Goal: Information Seeking & Learning: Understand process/instructions

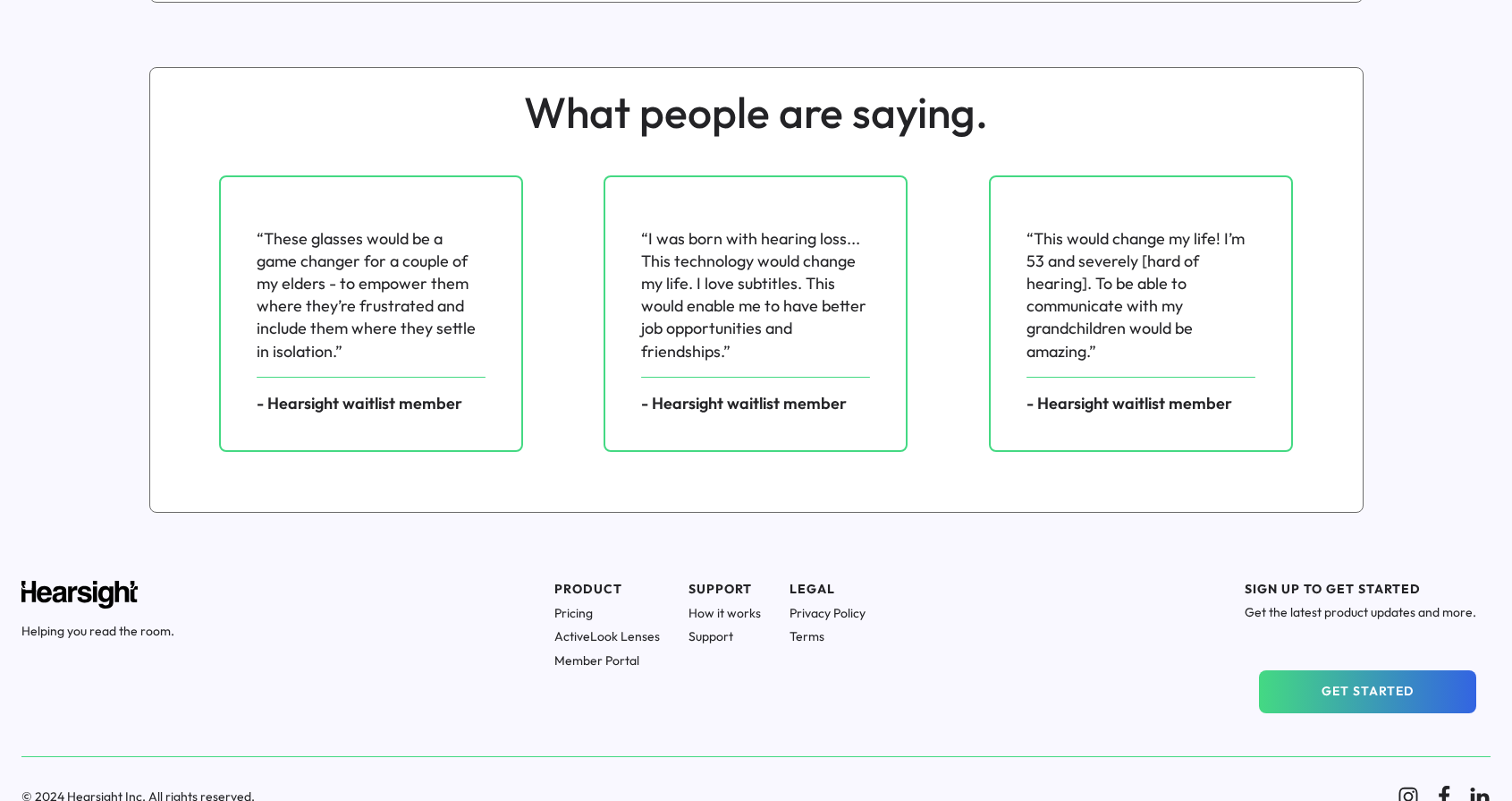
scroll to position [2391, 0]
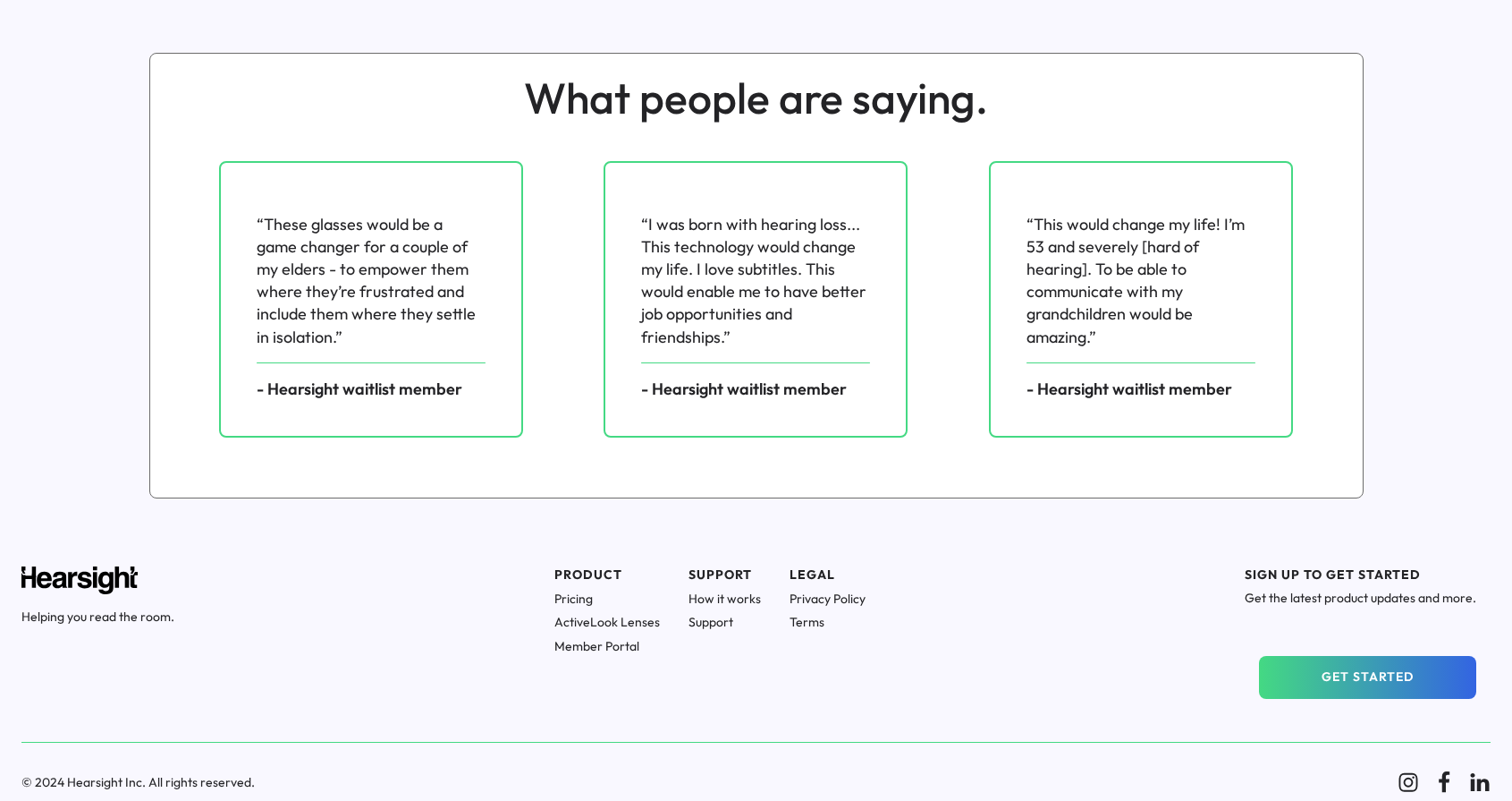
click at [575, 601] on h1 "Pricing" at bounding box center [607, 598] width 106 height 16
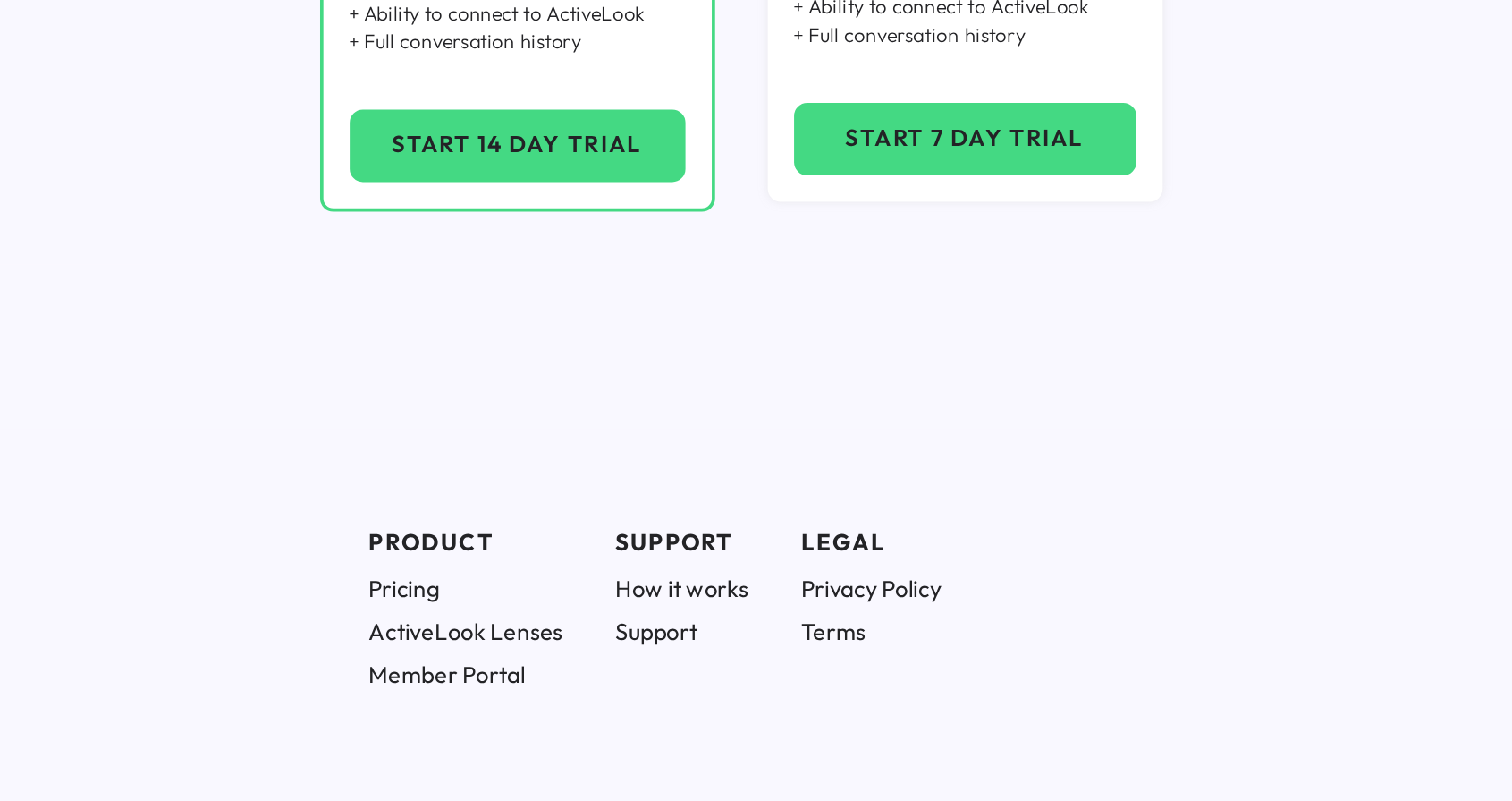
scroll to position [359, 0]
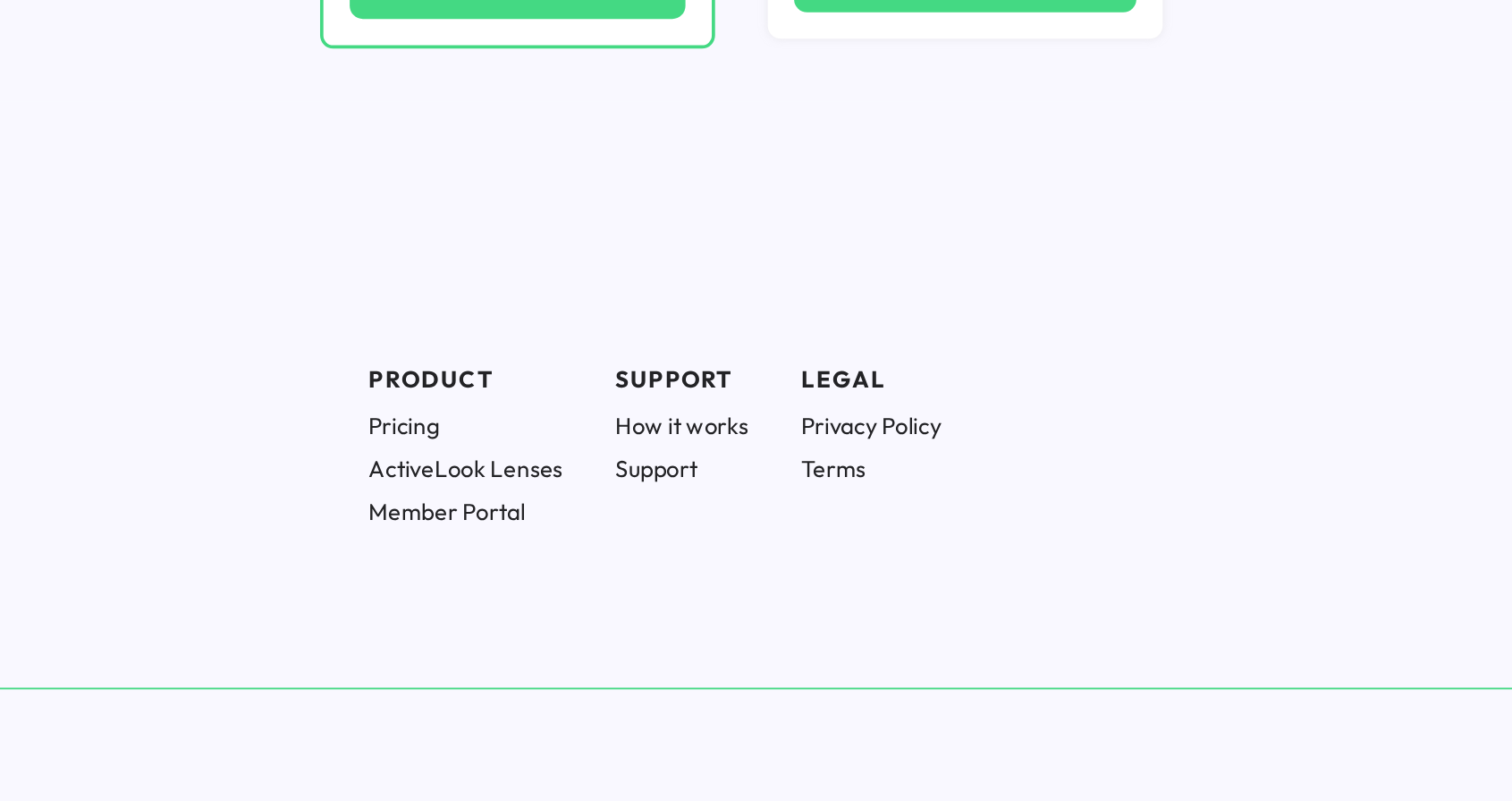
click at [603, 620] on h1 "ActiveLook Lenses" at bounding box center [607, 620] width 106 height 16
click at [717, 596] on h1 "How it works" at bounding box center [725, 596] width 73 height 16
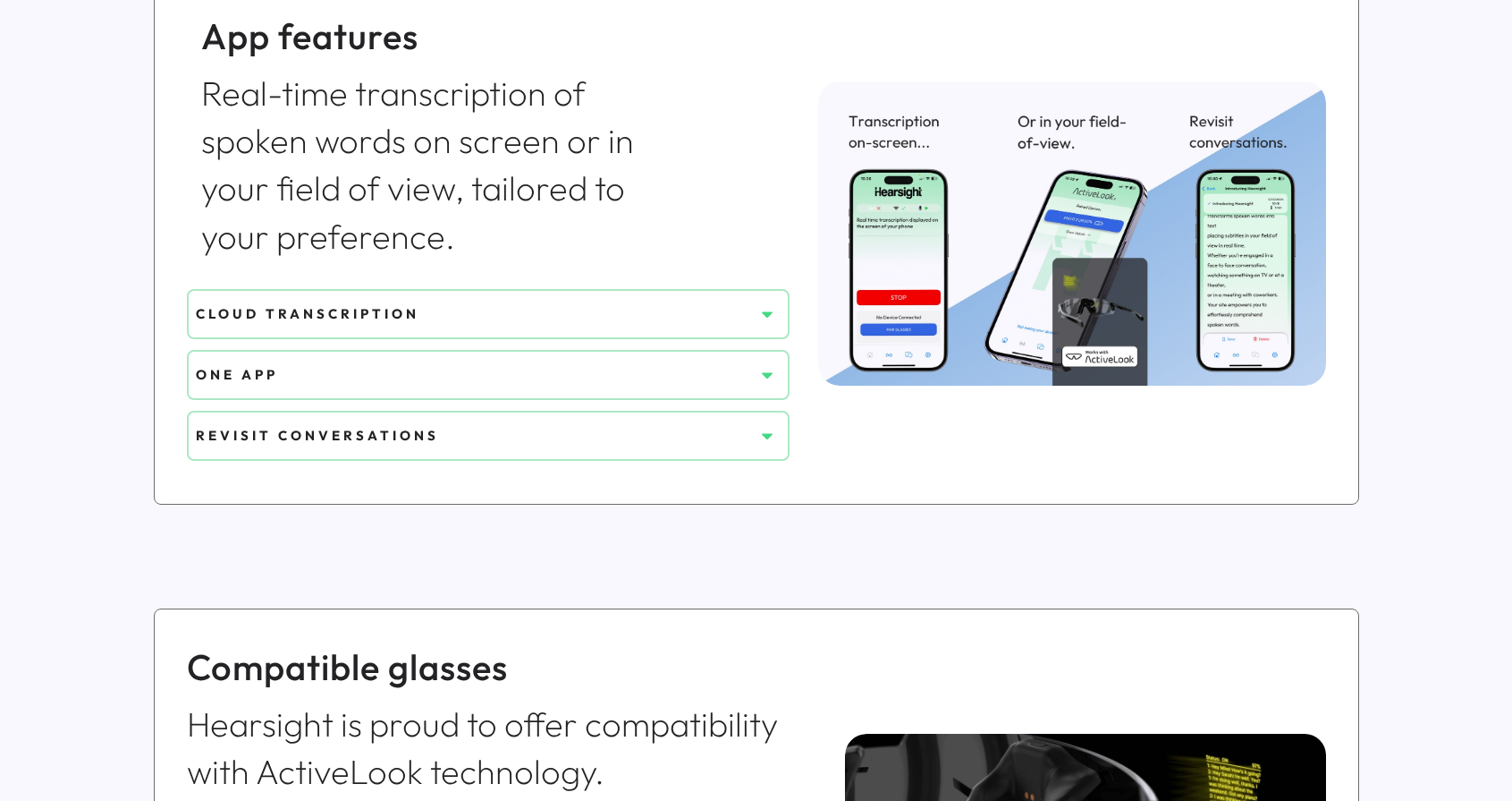
scroll to position [754, 0]
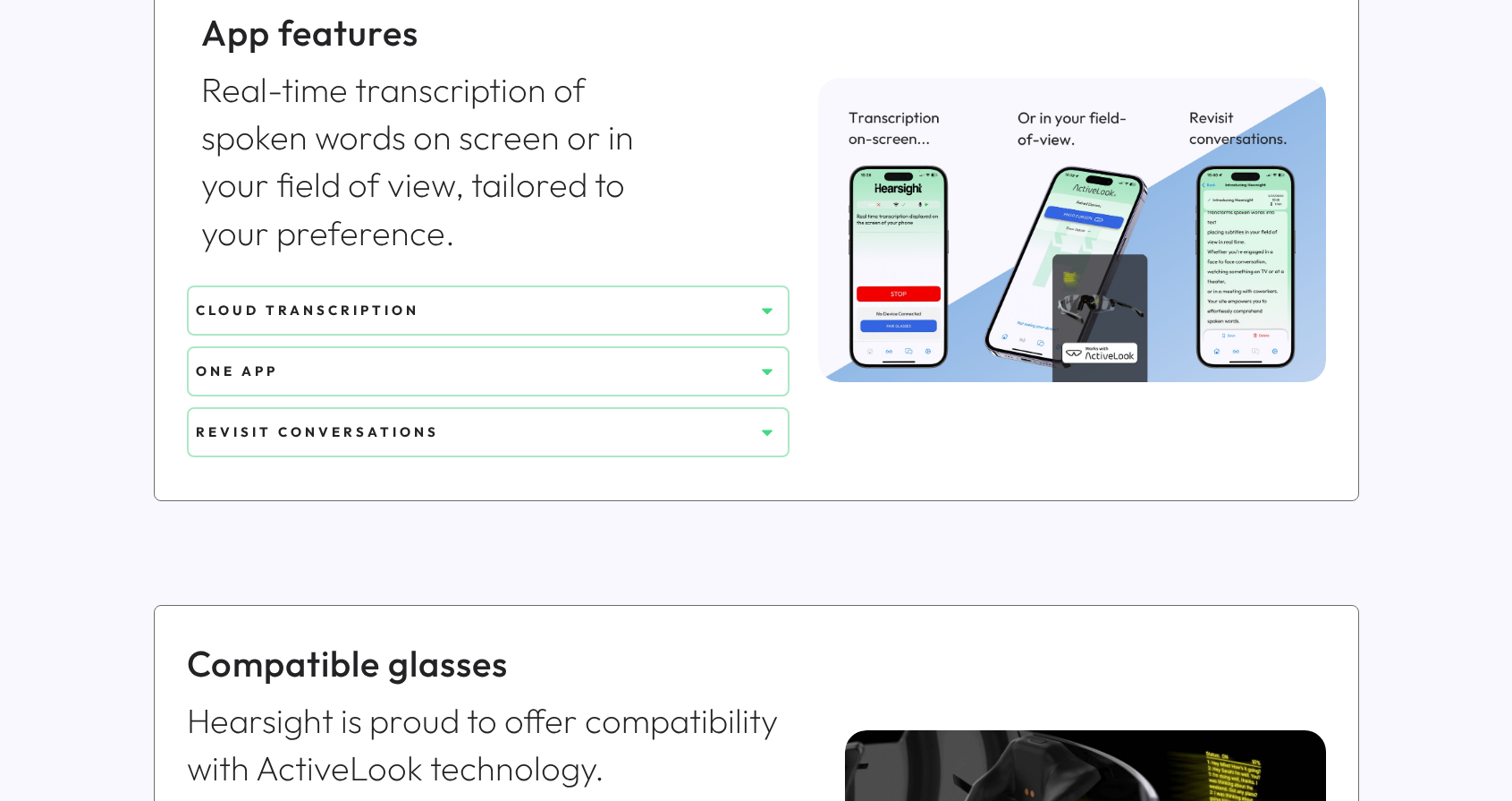
click at [779, 313] on button at bounding box center [768, 310] width 27 height 27
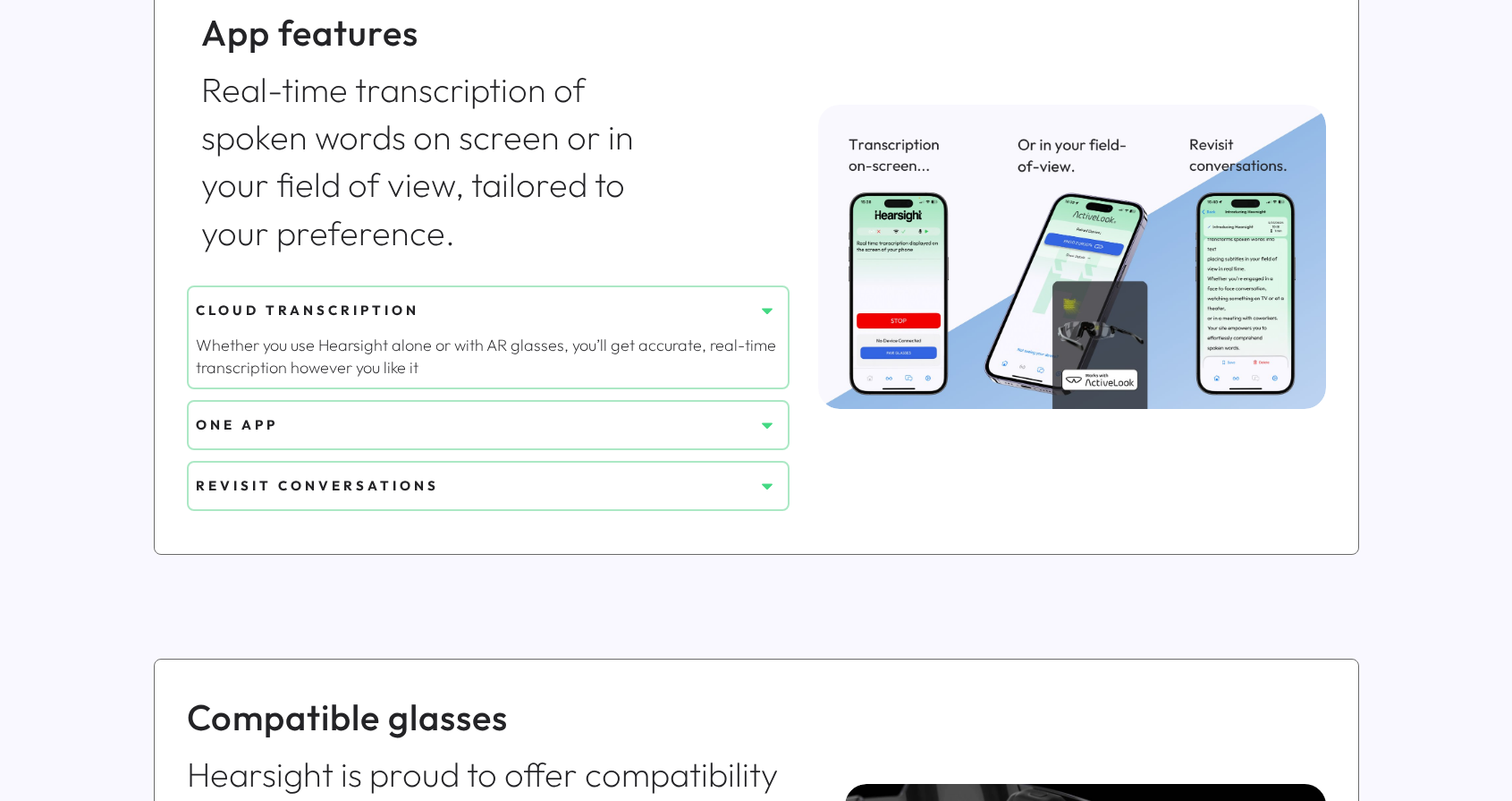
click at [779, 313] on button at bounding box center [768, 310] width 27 height 27
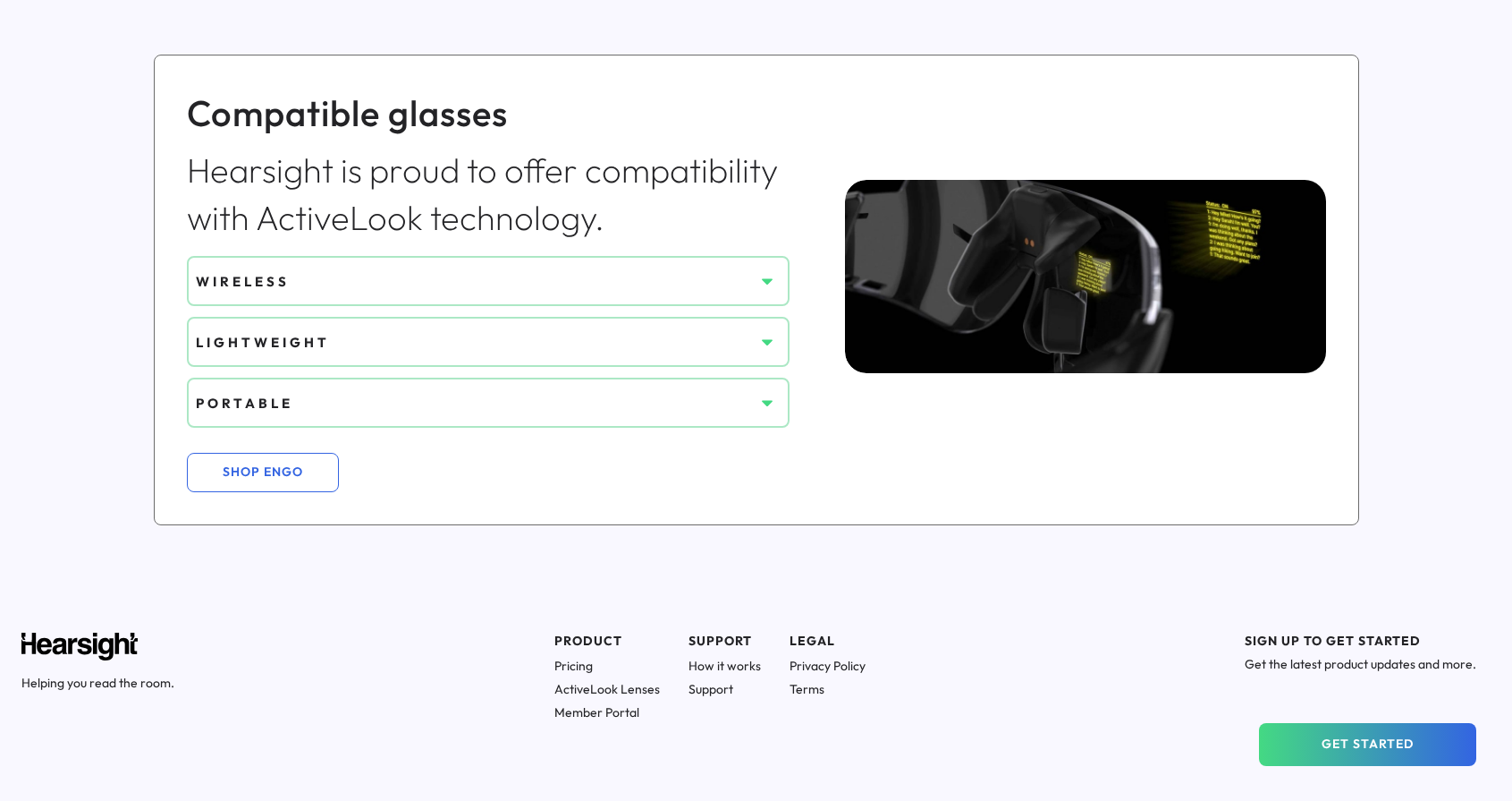
scroll to position [1319, 0]
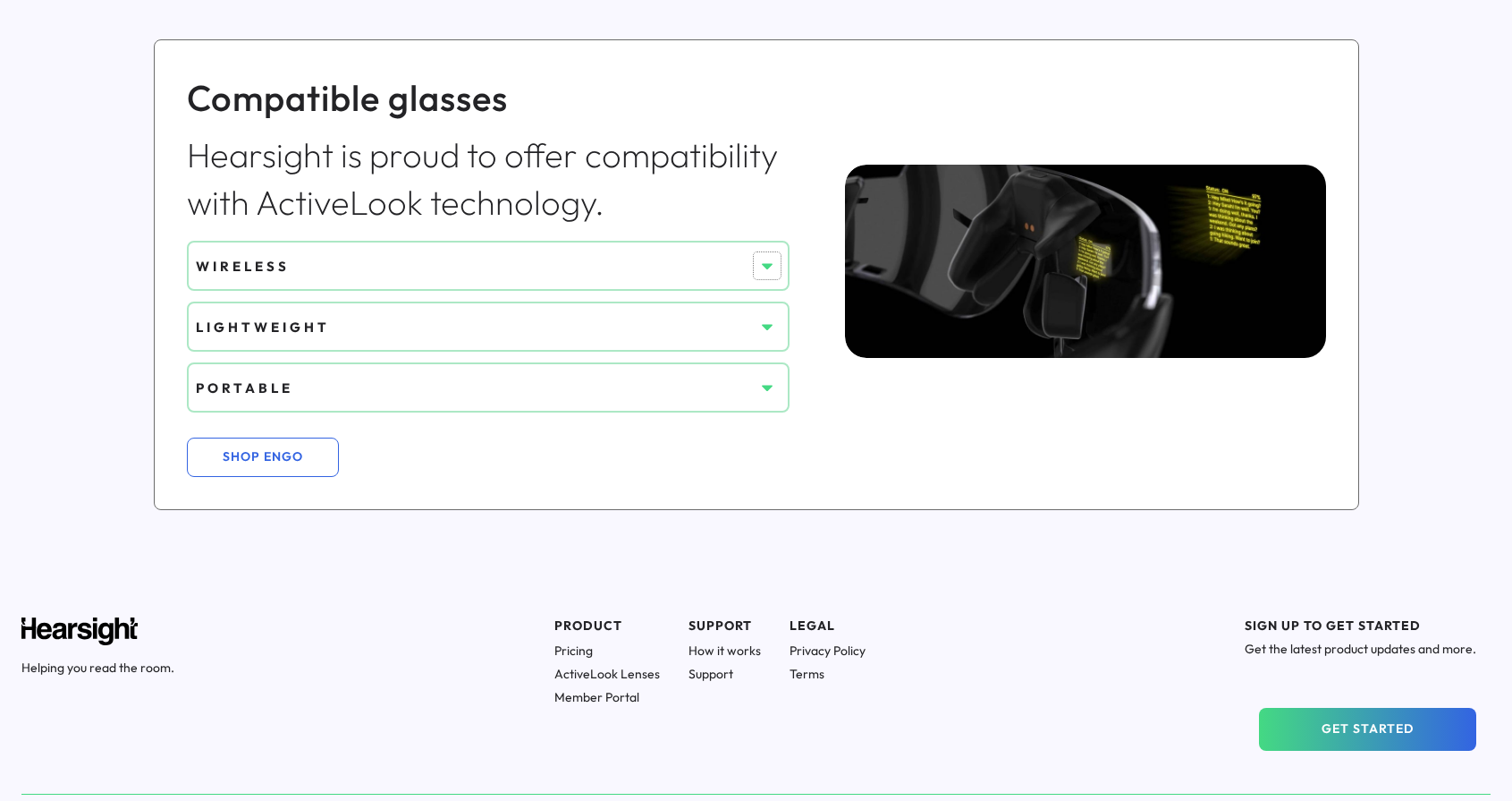
click at [778, 264] on button at bounding box center [768, 266] width 27 height 27
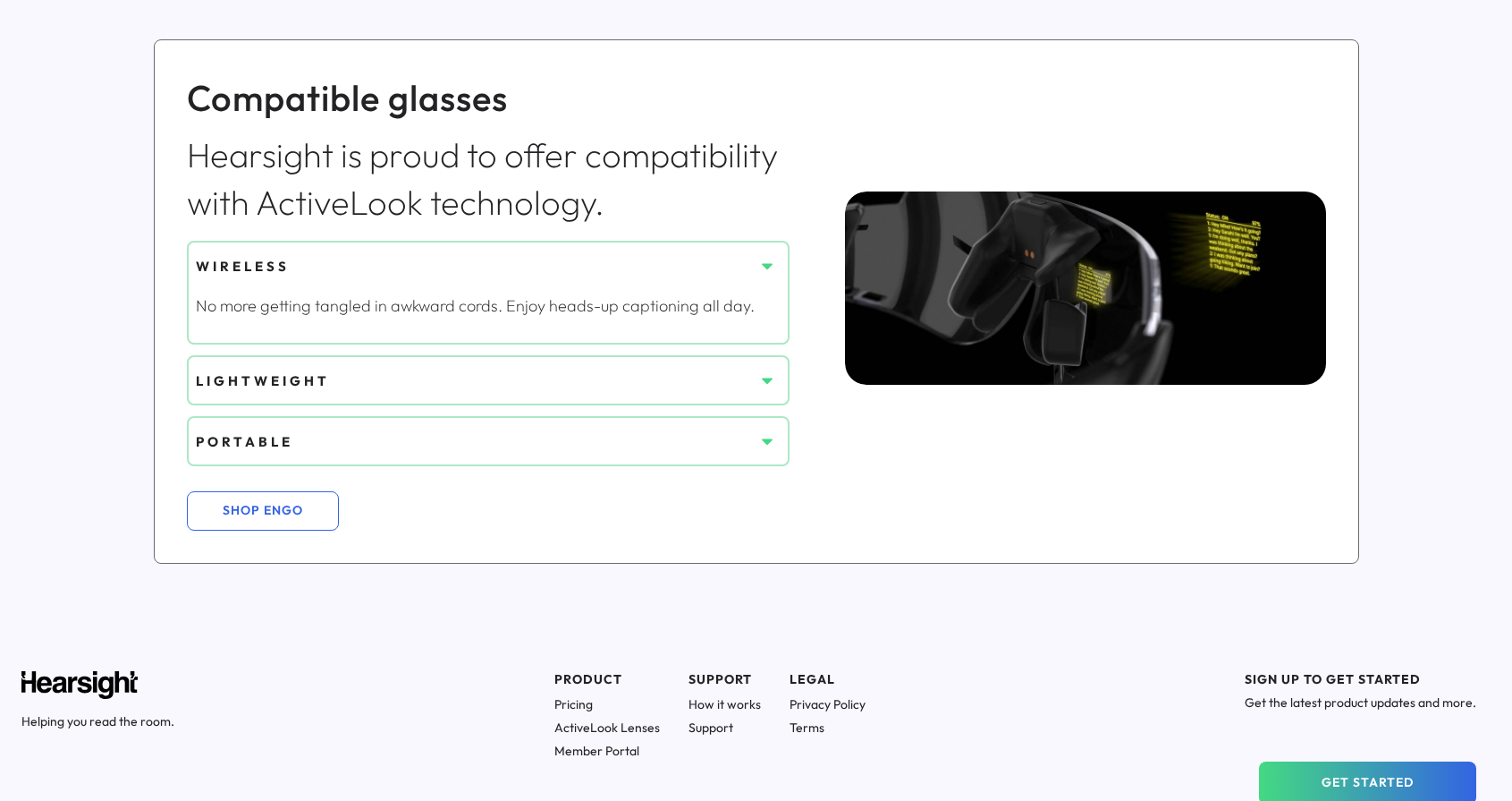
click at [778, 264] on button at bounding box center [768, 266] width 27 height 27
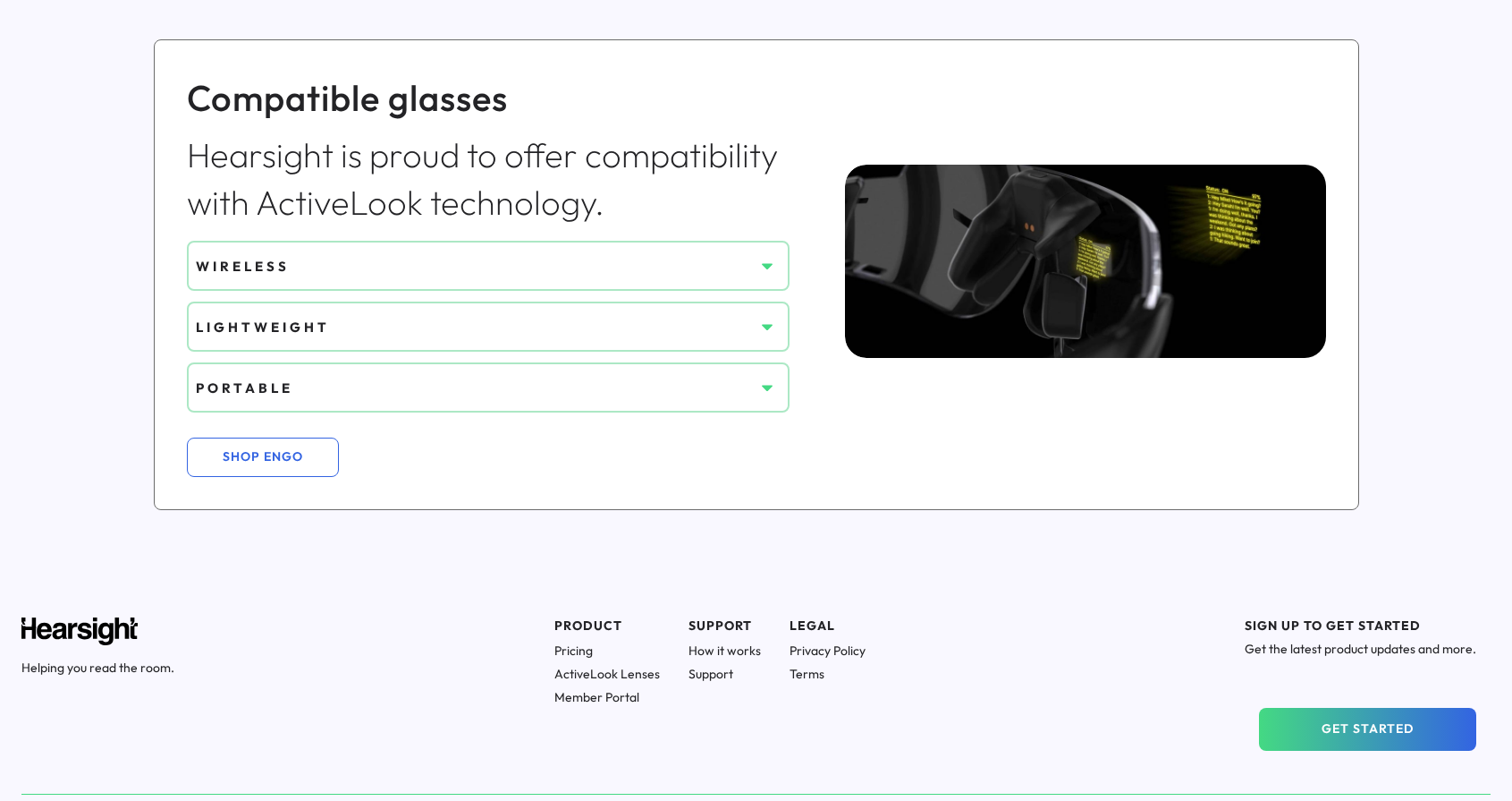
click at [780, 321] on div "LIGHTWEIGHT" at bounding box center [488, 326] width 603 height 50
click at [766, 325] on use at bounding box center [768, 327] width 11 height 6
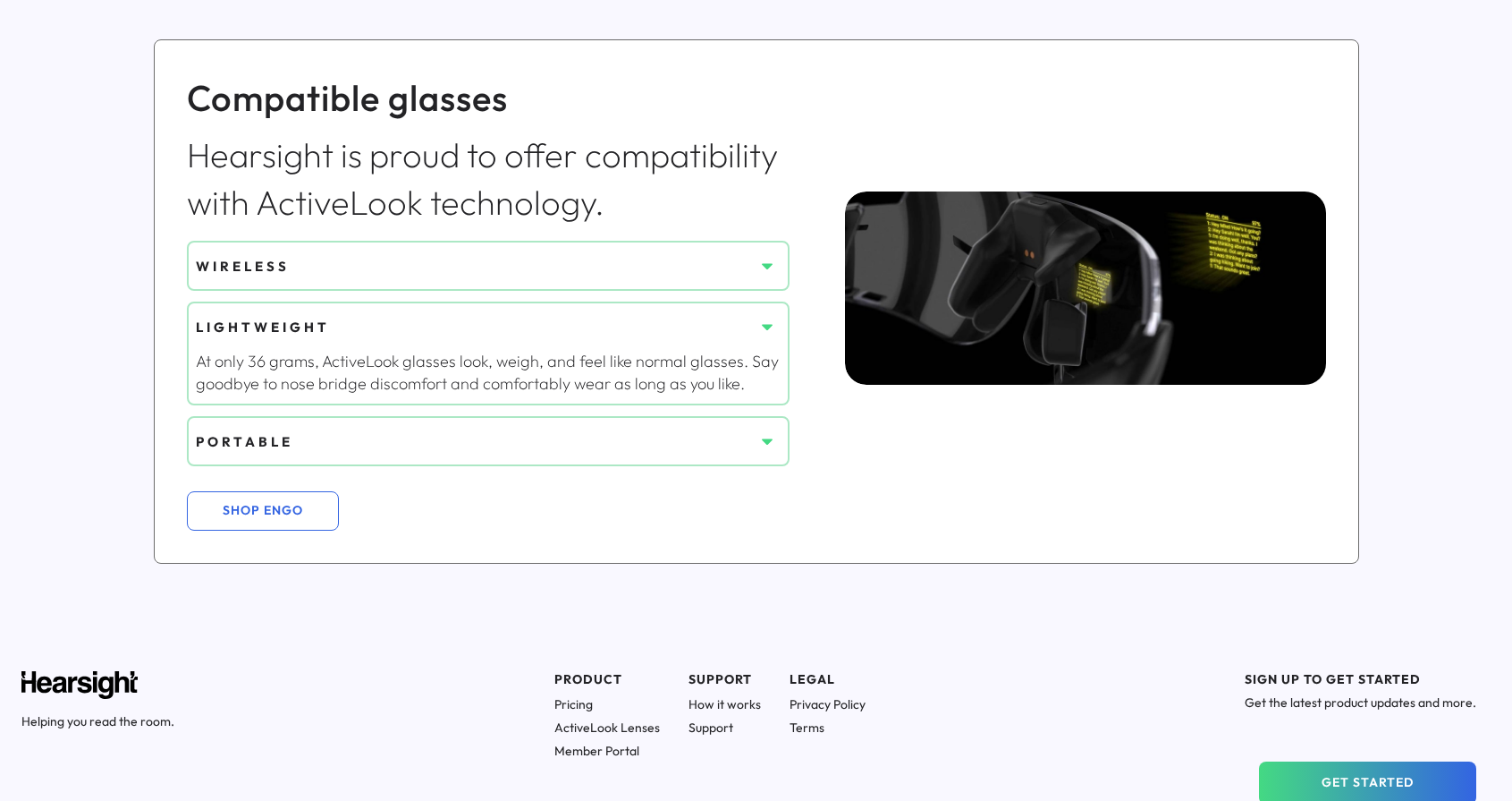
click at [766, 325] on use at bounding box center [768, 327] width 11 height 6
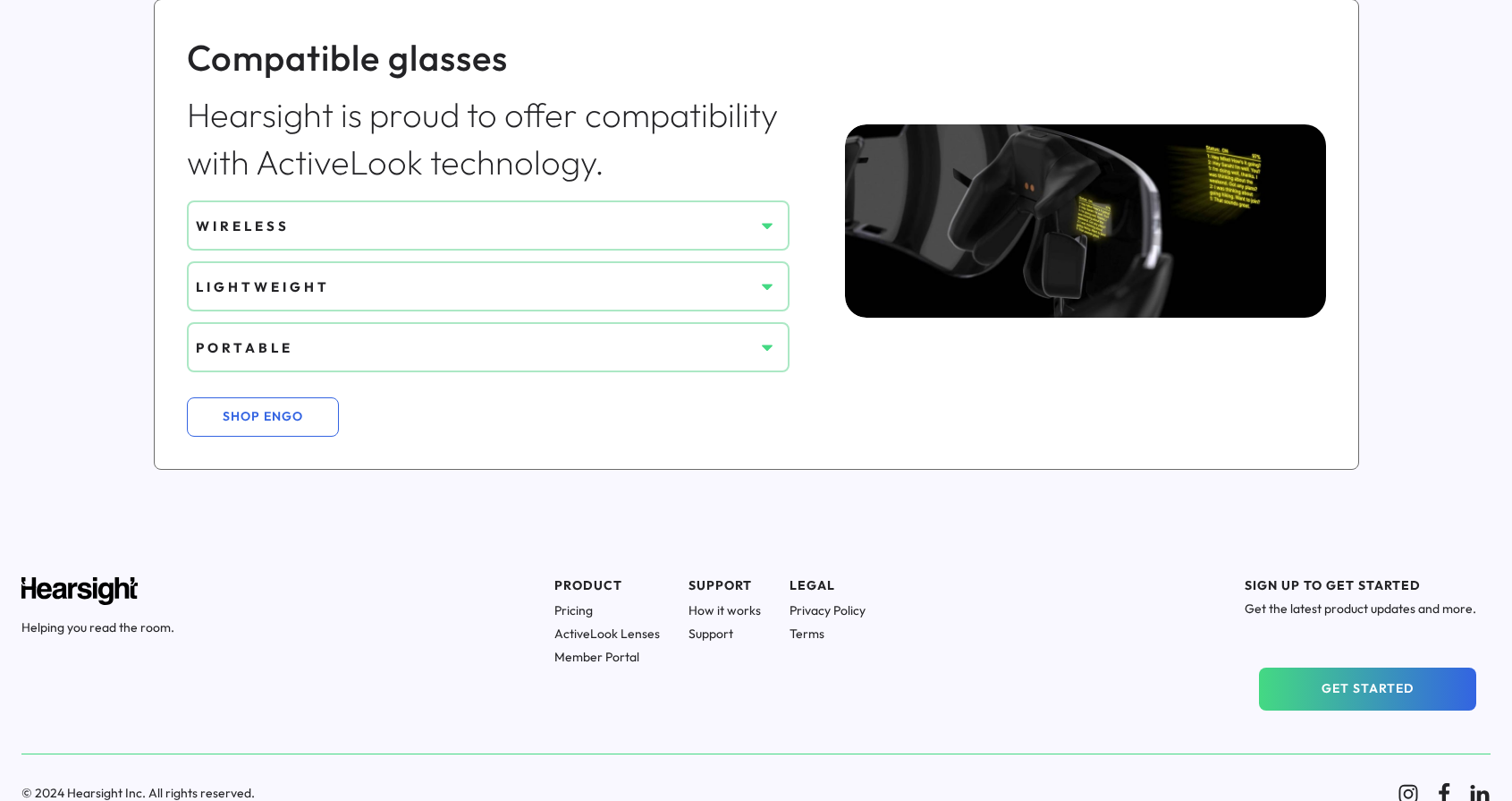
scroll to position [1373, 0]
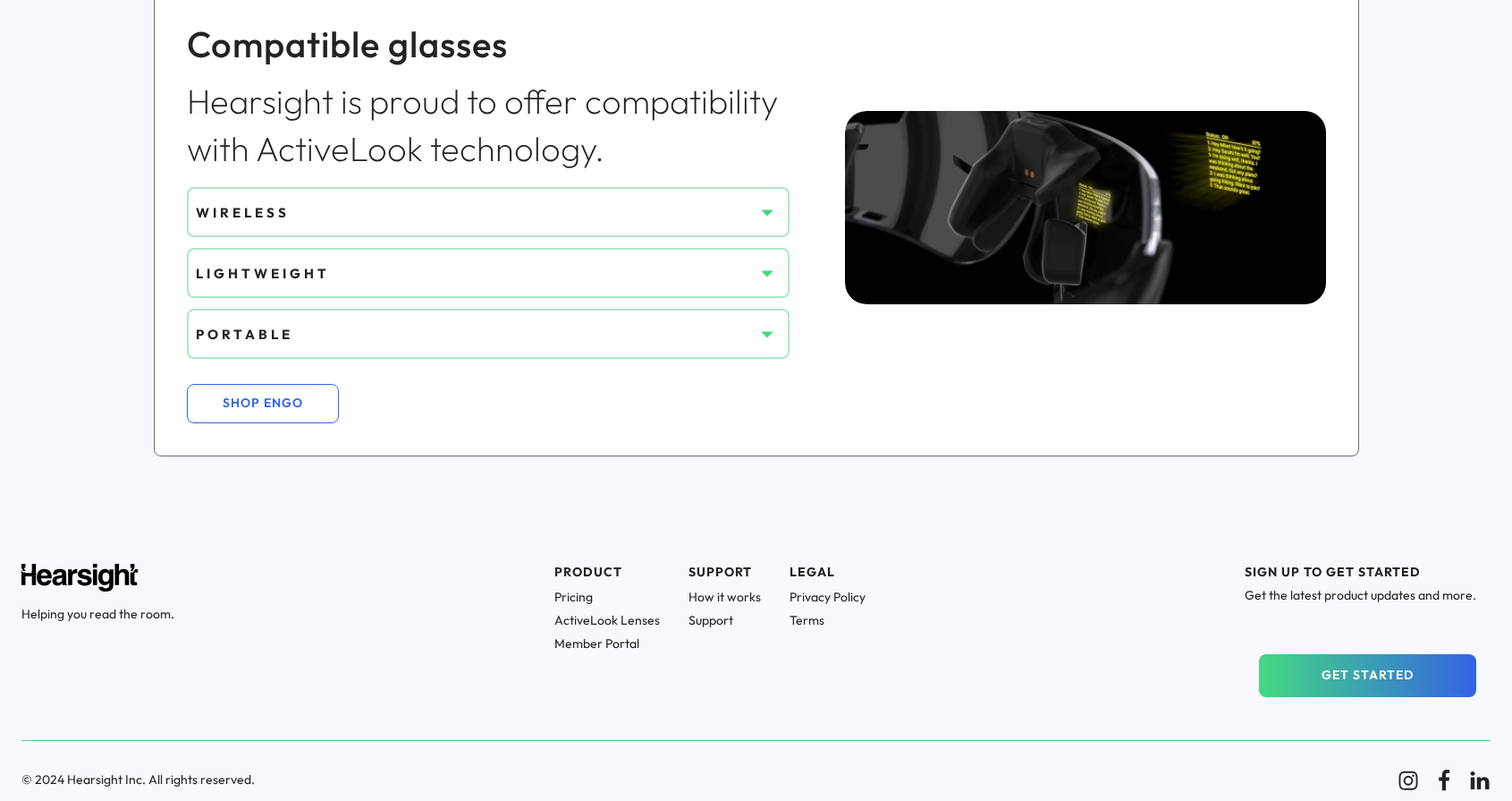
click at [826, 593] on h1 "Privacy Policy" at bounding box center [828, 596] width 76 height 16
click at [763, 210] on use at bounding box center [768, 213] width 11 height 6
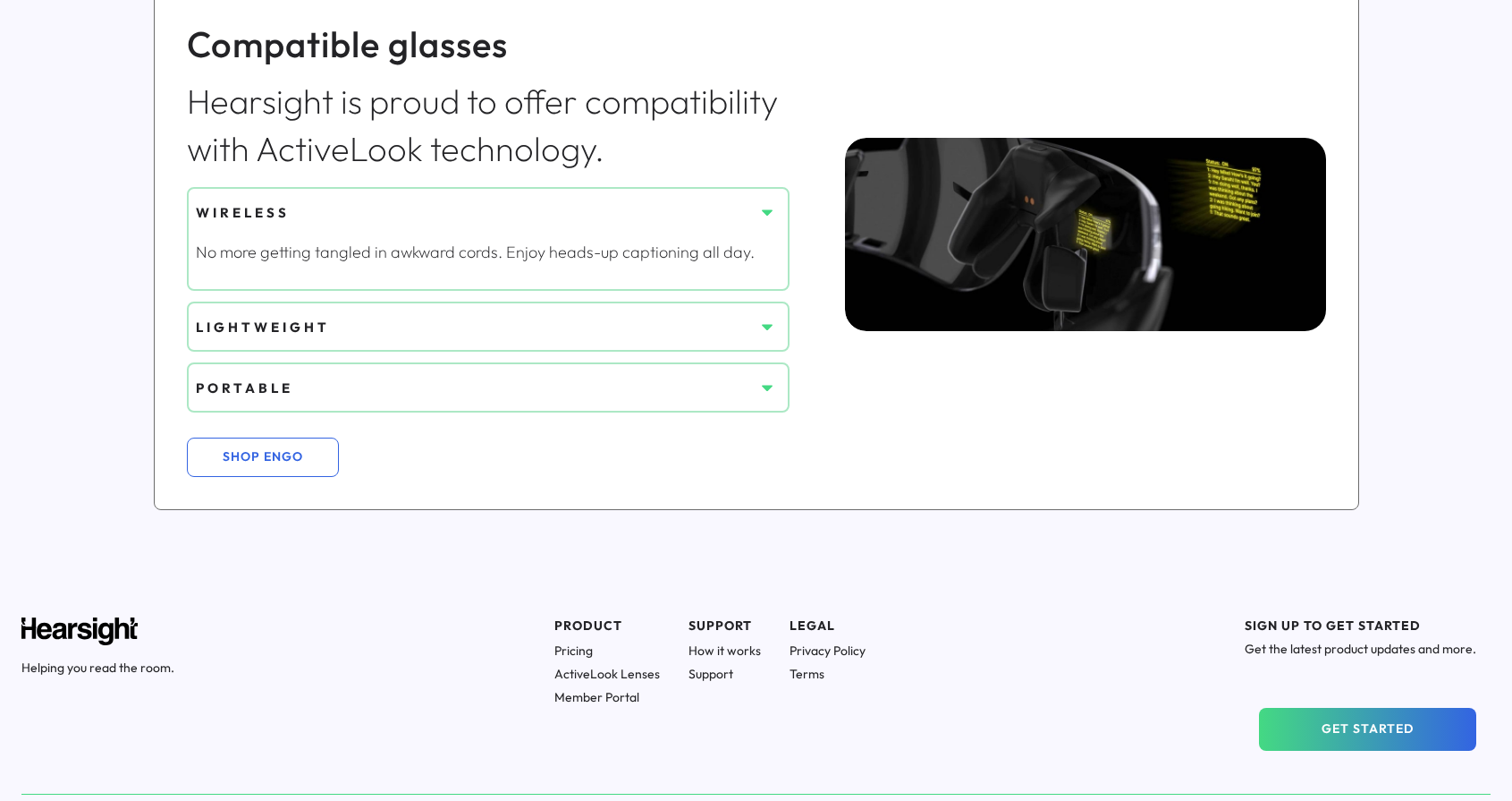
click at [763, 210] on use at bounding box center [768, 213] width 11 height 6
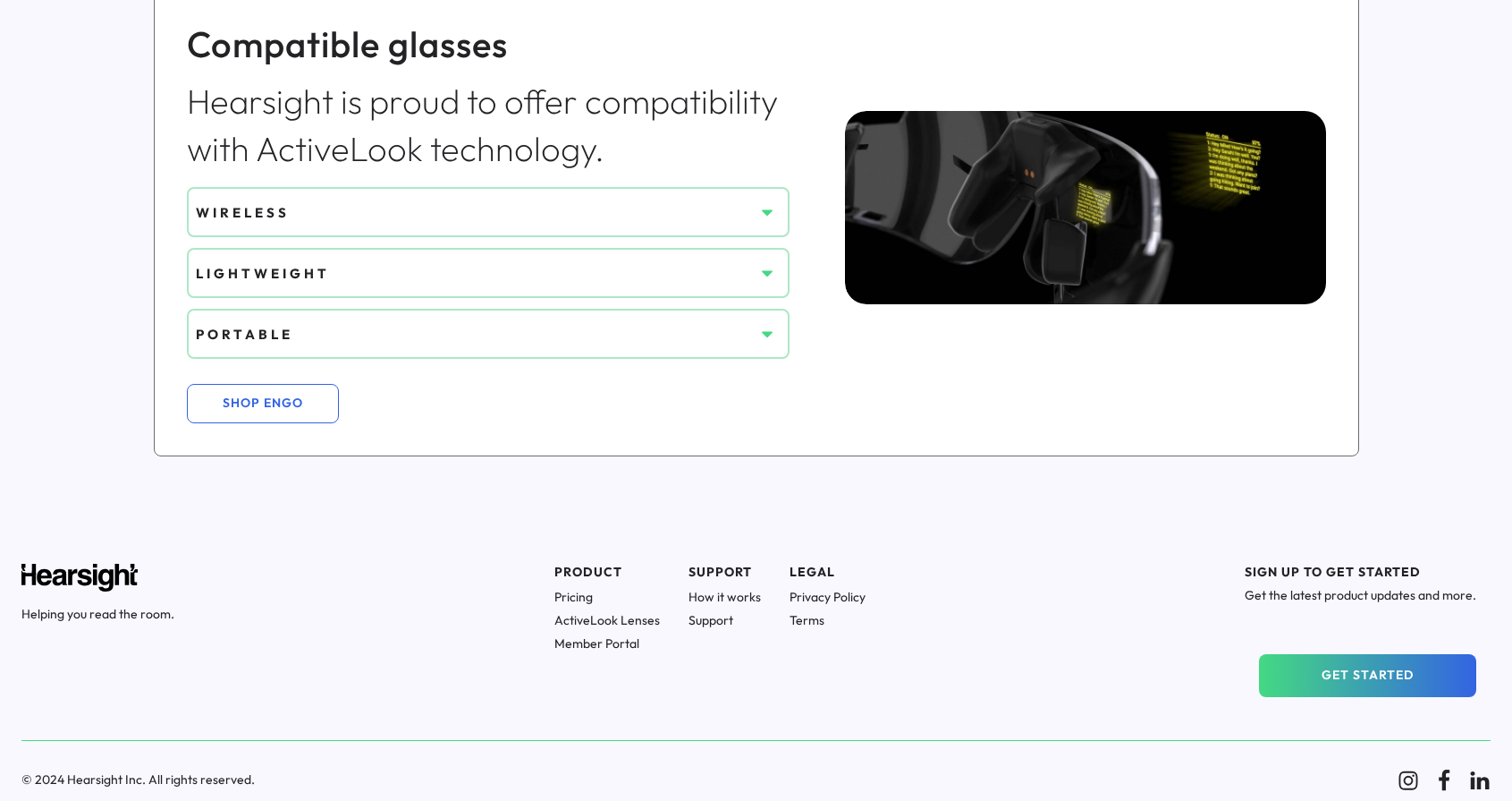
click at [776, 274] on button at bounding box center [768, 273] width 27 height 27
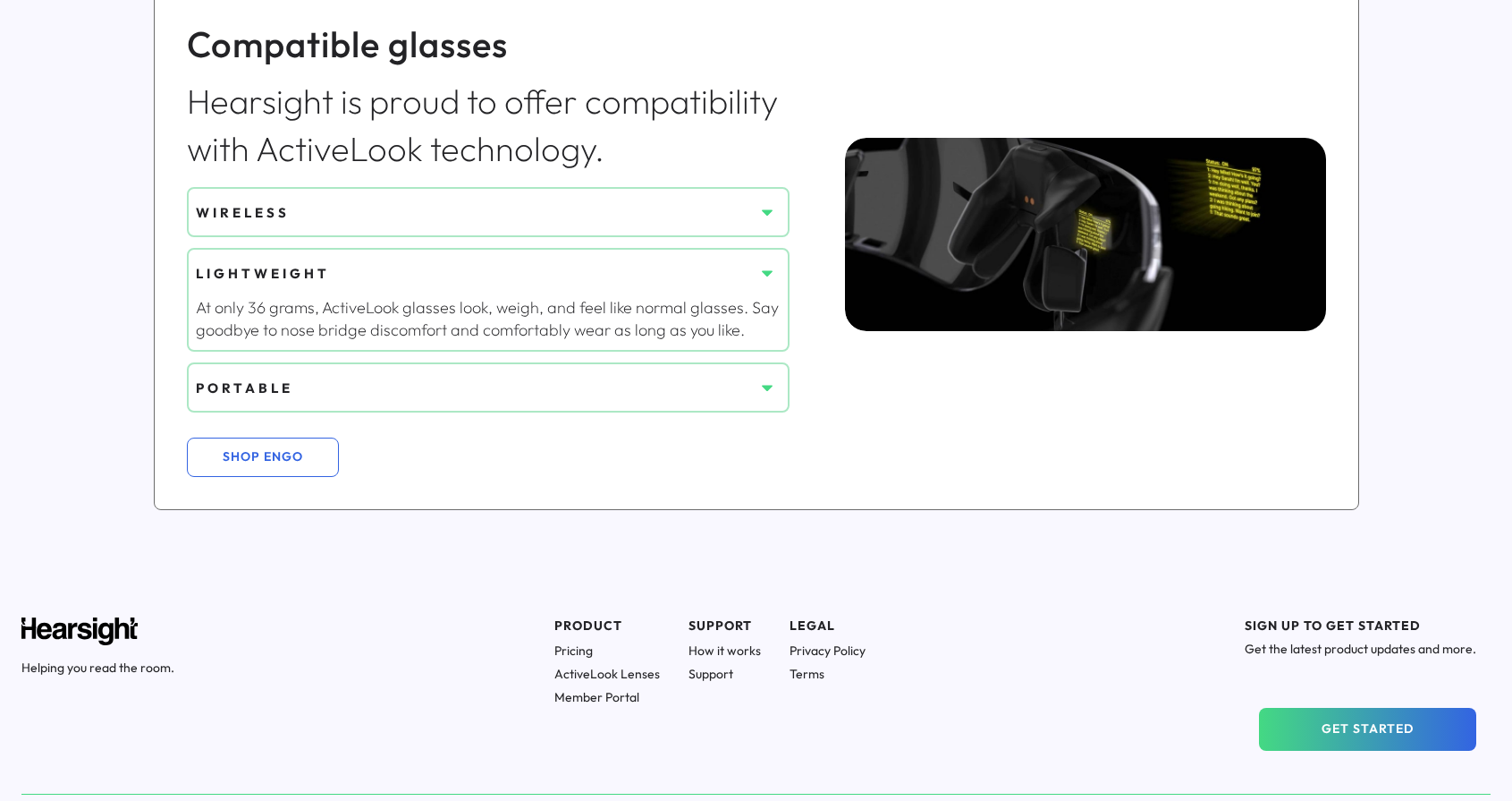
click at [776, 274] on button at bounding box center [768, 273] width 27 height 27
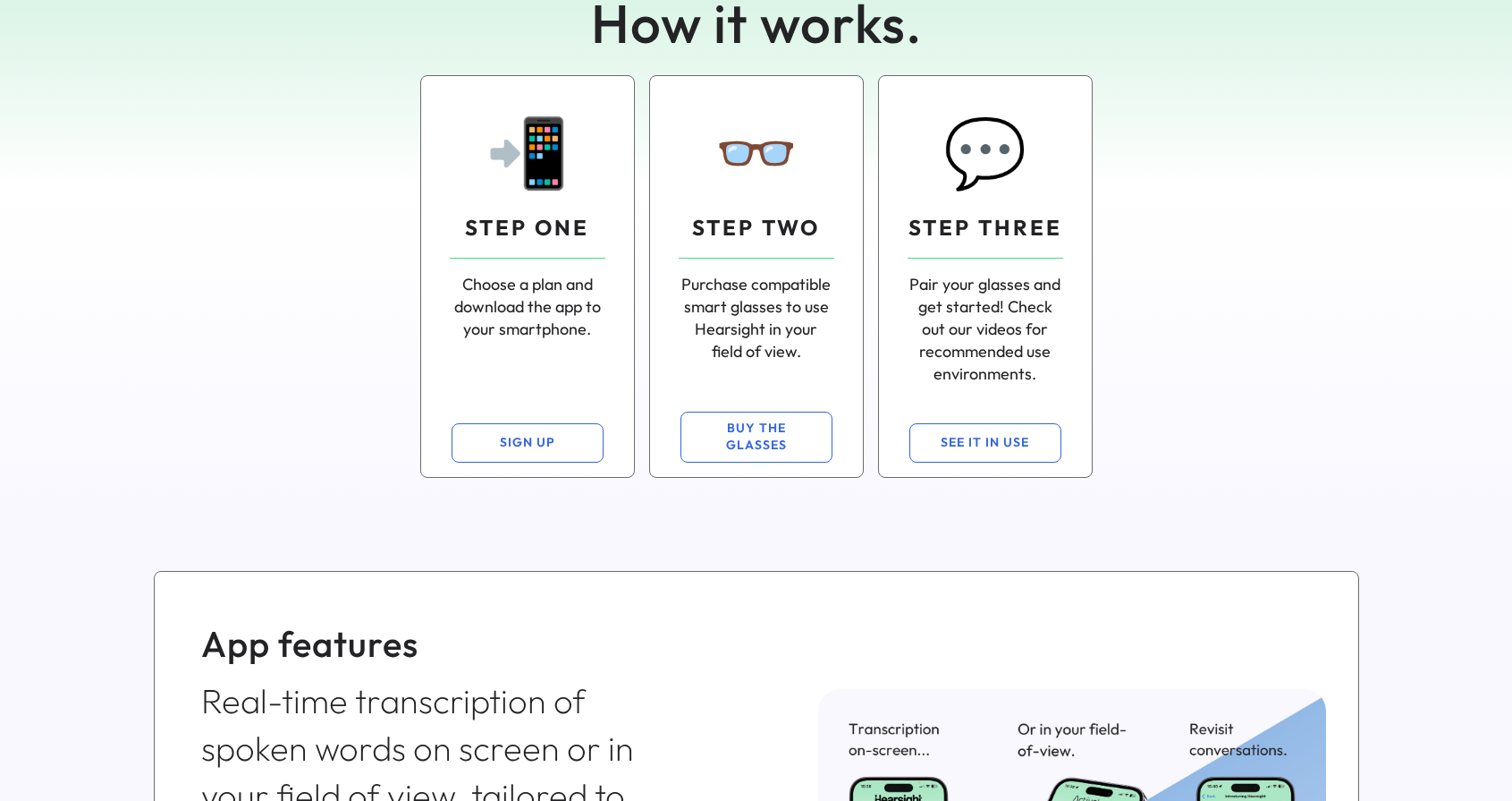
scroll to position [0, 0]
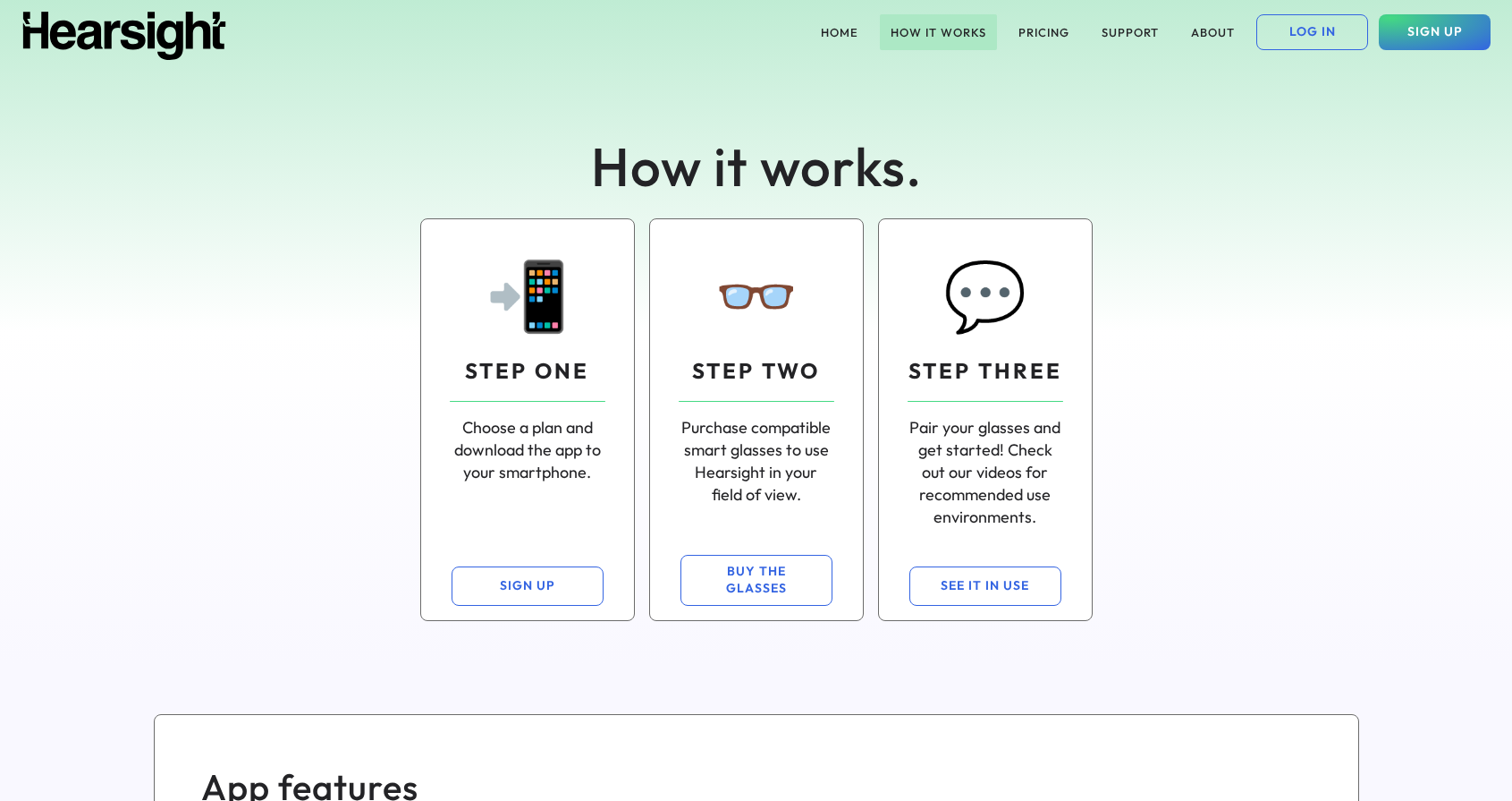
click at [956, 37] on button "HOW IT WORKS" at bounding box center [938, 32] width 117 height 36
